Goal: Information Seeking & Learning: Learn about a topic

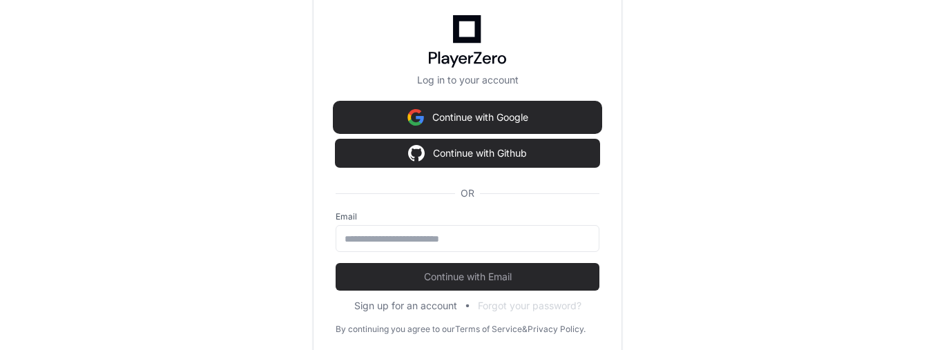
click at [495, 119] on button "Continue with Google" at bounding box center [468, 118] width 264 height 28
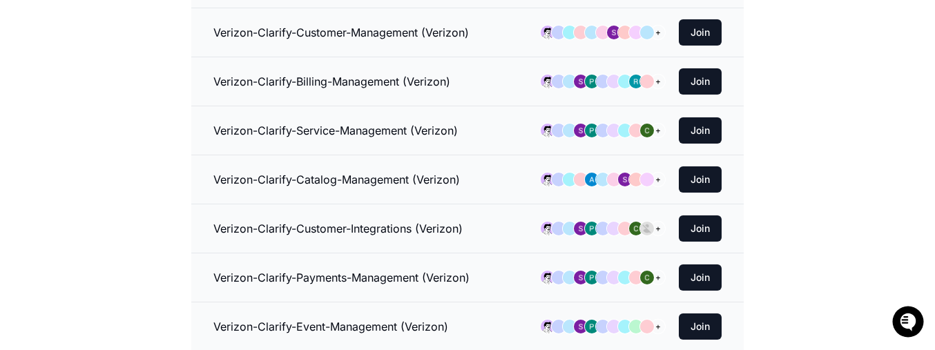
scroll to position [414, 0]
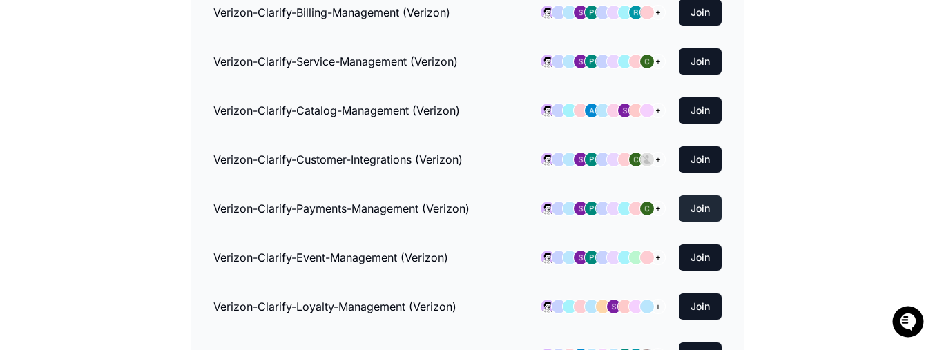
click at [699, 210] on button "Join" at bounding box center [700, 208] width 43 height 26
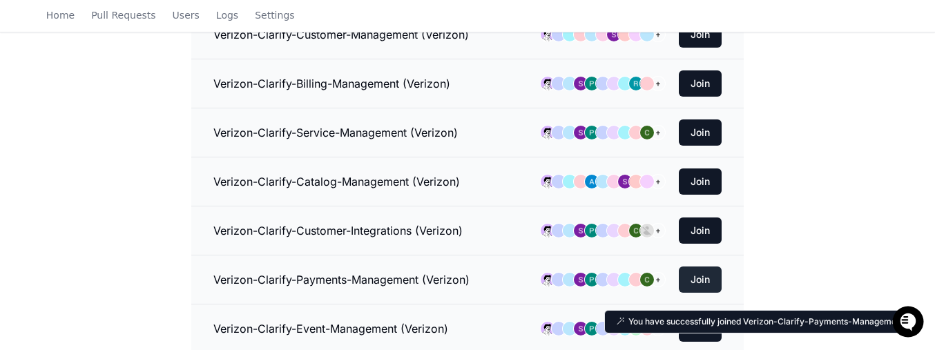
scroll to position [0, 0]
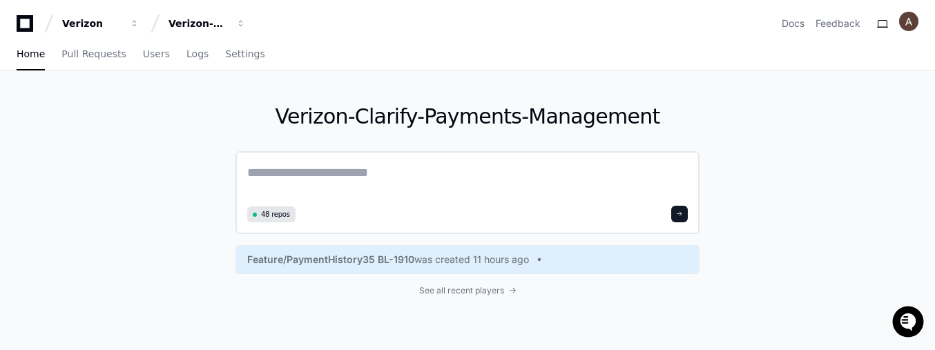
click at [683, 213] on span at bounding box center [679, 214] width 7 height 7
click at [369, 263] on span "Feature/PaymentHistory35 BL-1910" at bounding box center [330, 260] width 167 height 14
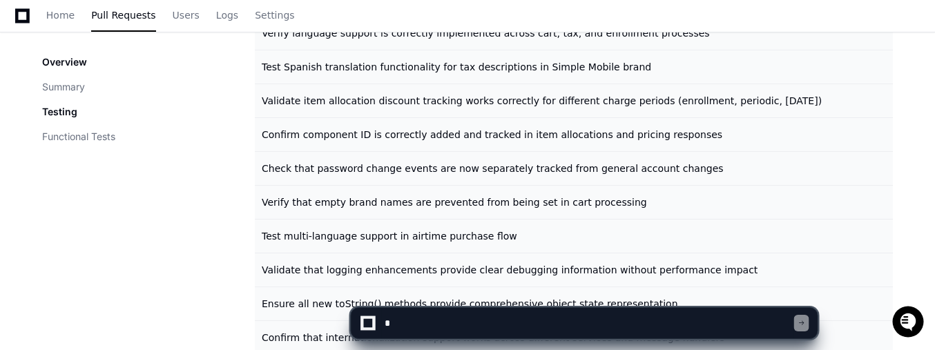
scroll to position [925, 0]
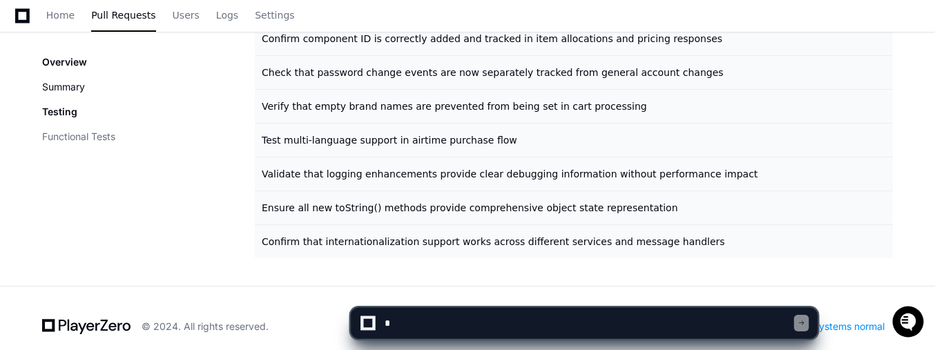
click at [79, 88] on button "Summary" at bounding box center [63, 87] width 43 height 14
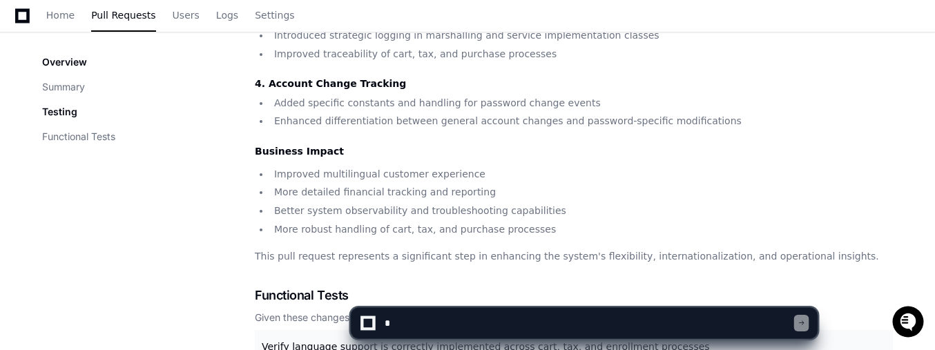
scroll to position [722, 0]
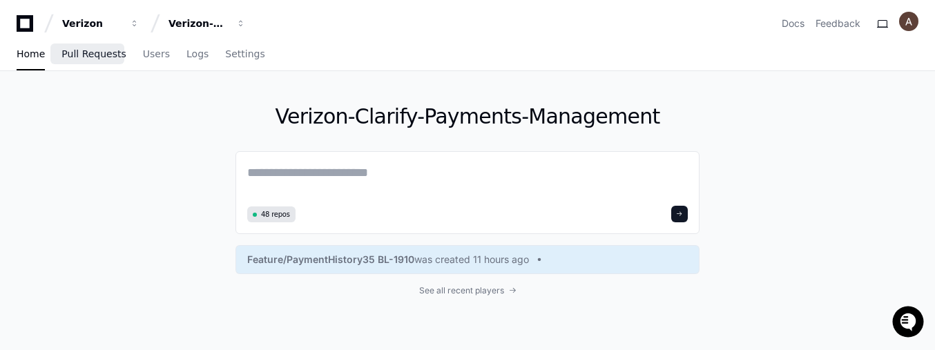
click at [97, 53] on span "Pull Requests" at bounding box center [93, 54] width 64 height 8
click at [279, 177] on textarea at bounding box center [467, 182] width 441 height 39
click at [675, 212] on button at bounding box center [679, 214] width 17 height 17
click at [678, 211] on span at bounding box center [679, 214] width 7 height 7
click at [325, 166] on textarea at bounding box center [467, 182] width 441 height 39
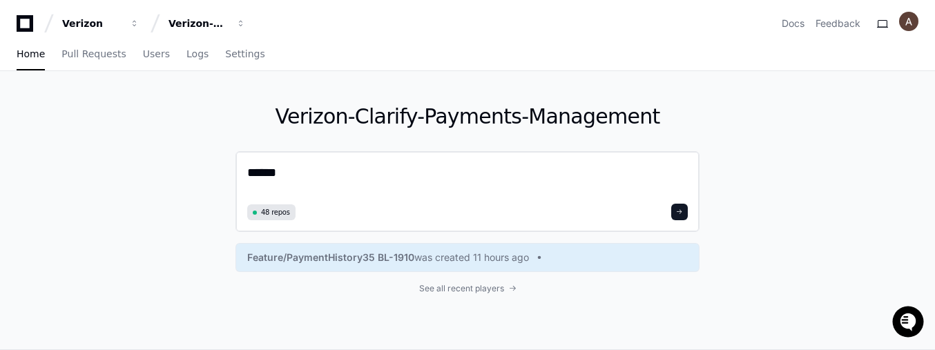
type textarea "******"
click at [683, 215] on span at bounding box center [679, 212] width 7 height 7
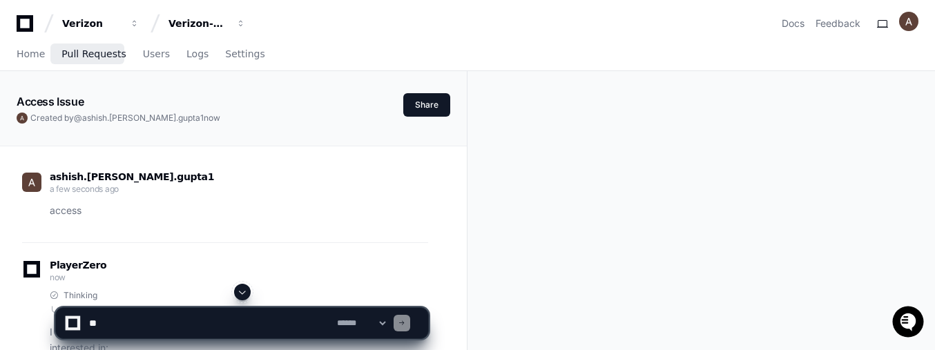
click at [90, 58] on span "Pull Requests" at bounding box center [93, 54] width 64 height 8
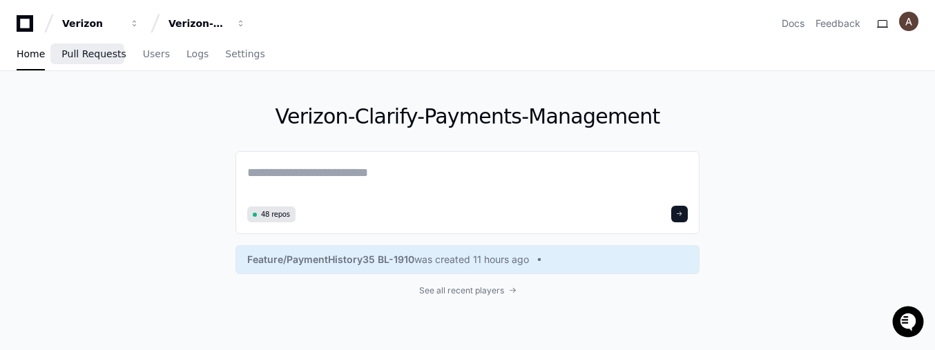
click at [88, 55] on span "Pull Requests" at bounding box center [93, 54] width 64 height 8
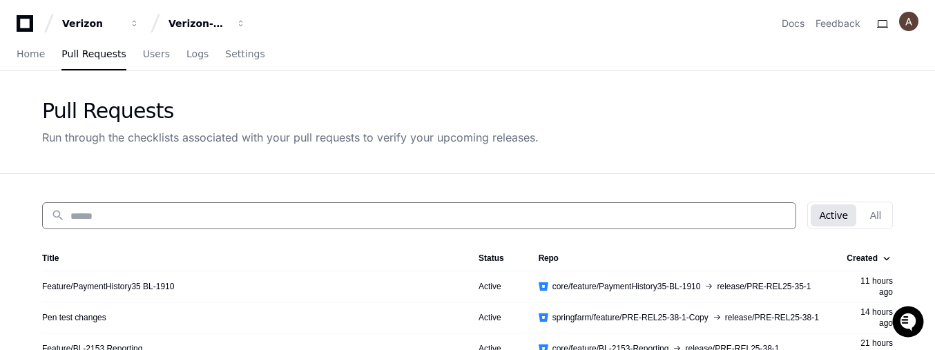
click at [182, 211] on input at bounding box center [428, 216] width 717 height 14
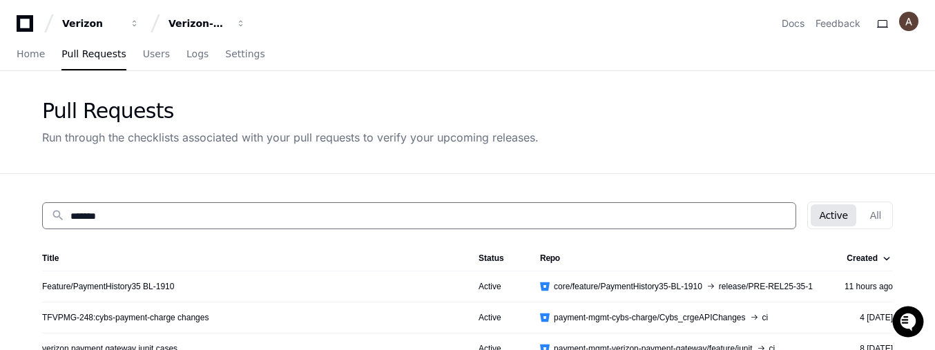
scroll to position [69, 0]
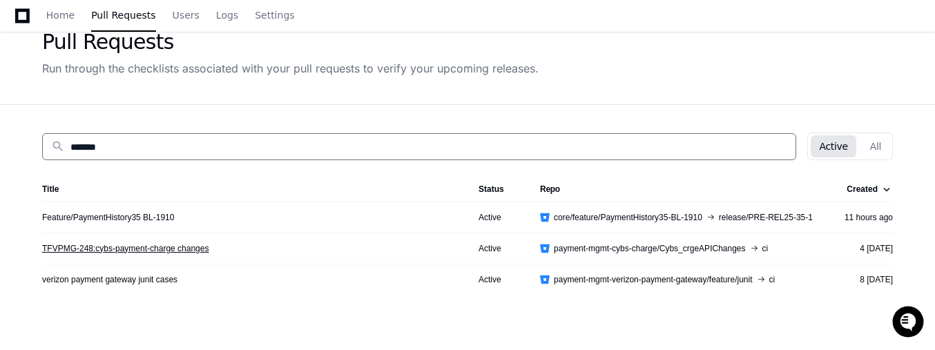
type input "*******"
click at [182, 249] on link "TFVPMG-248:cybs-payment-charge changes" at bounding box center [125, 248] width 166 height 11
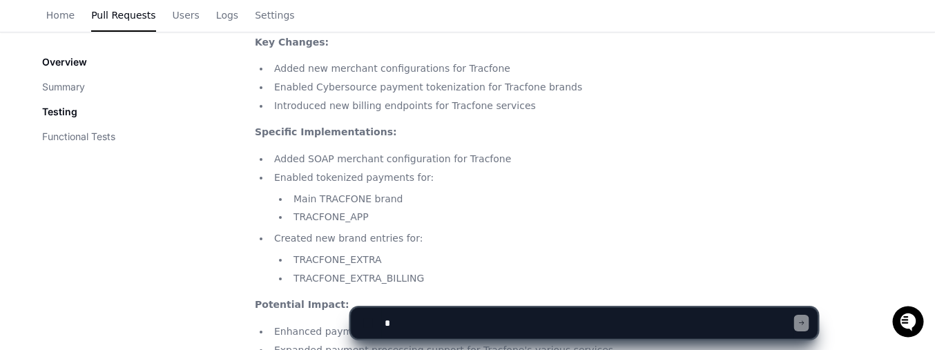
scroll to position [345, 0]
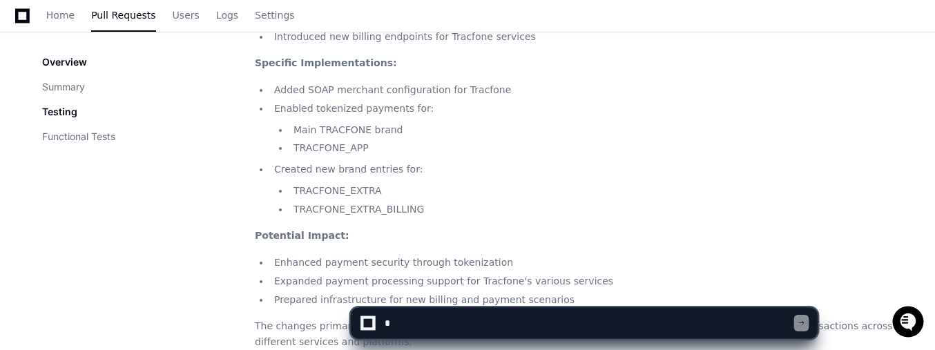
click at [420, 322] on textarea at bounding box center [588, 323] width 412 height 30
click at [476, 192] on li "TRACFONE_EXTRA" at bounding box center [591, 191] width 604 height 16
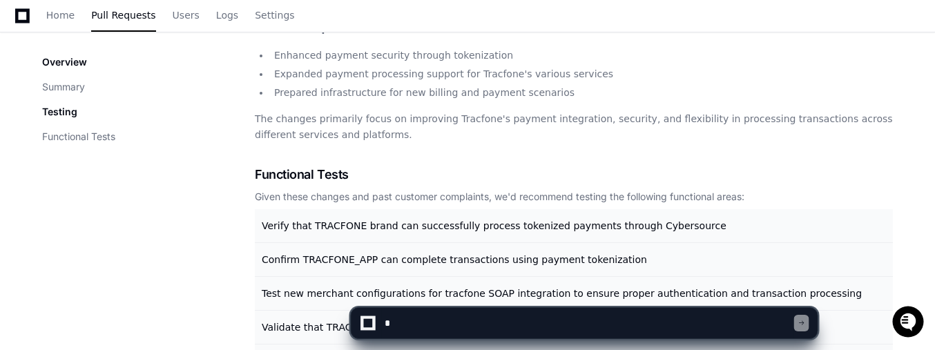
scroll to position [621, 0]
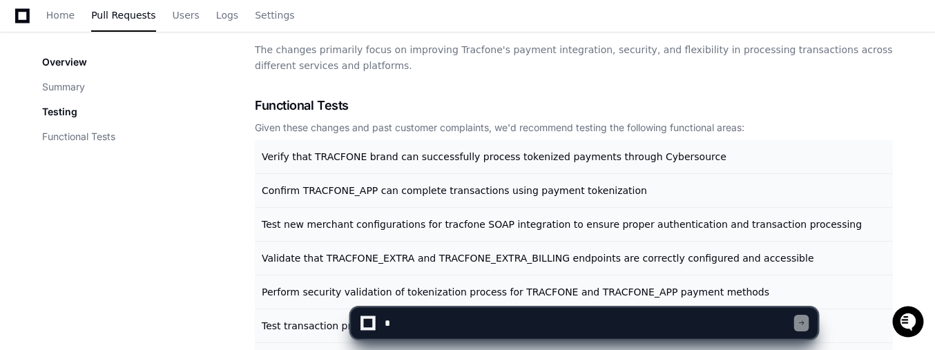
click at [449, 319] on textarea at bounding box center [588, 323] width 412 height 30
type textarea "**********"
click at [797, 321] on div at bounding box center [801, 323] width 15 height 17
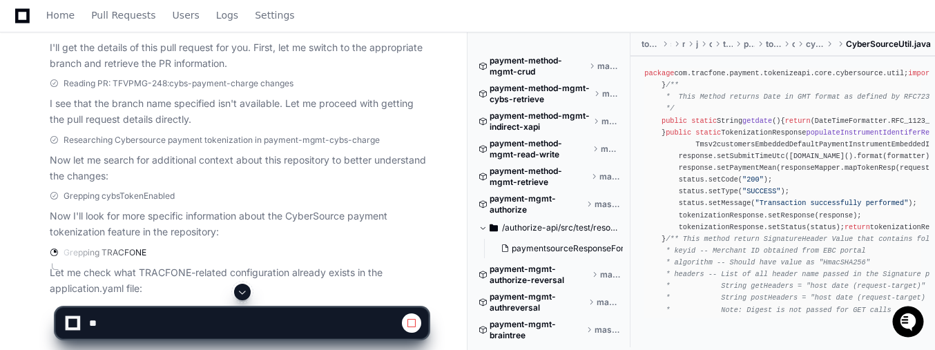
click at [597, 121] on span at bounding box center [596, 121] width 8 height 8
click at [594, 151] on span at bounding box center [595, 149] width 8 height 8
click at [599, 148] on div "payment-method-mgmt-read-write master" at bounding box center [550, 149] width 142 height 22
click at [601, 148] on span "master" at bounding box center [611, 149] width 20 height 11
click at [533, 148] on span "payment-method-mgmt-read-write" at bounding box center [540, 149] width 100 height 22
